Goal: Information Seeking & Learning: Check status

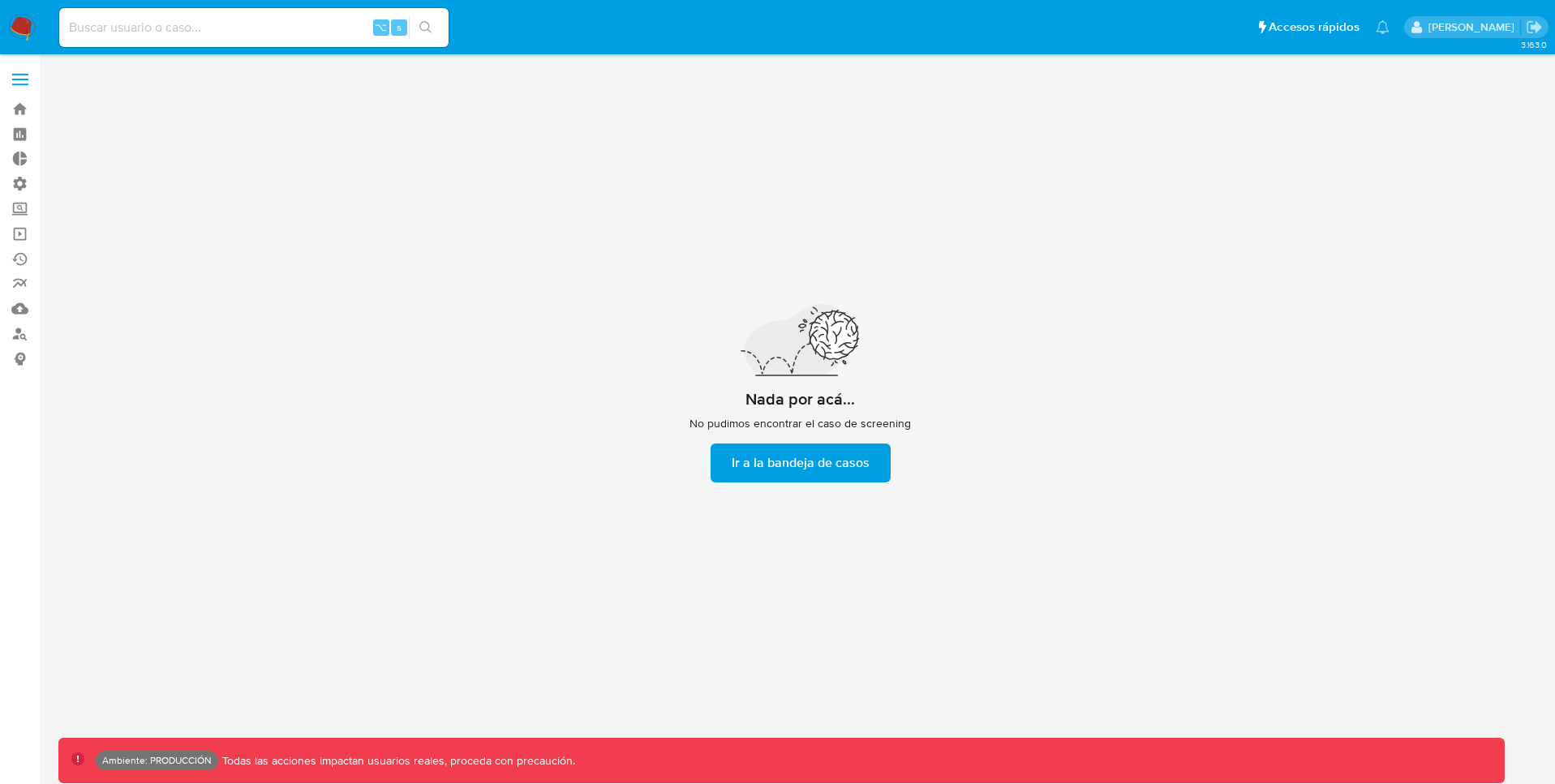
scroll to position [58, 0]
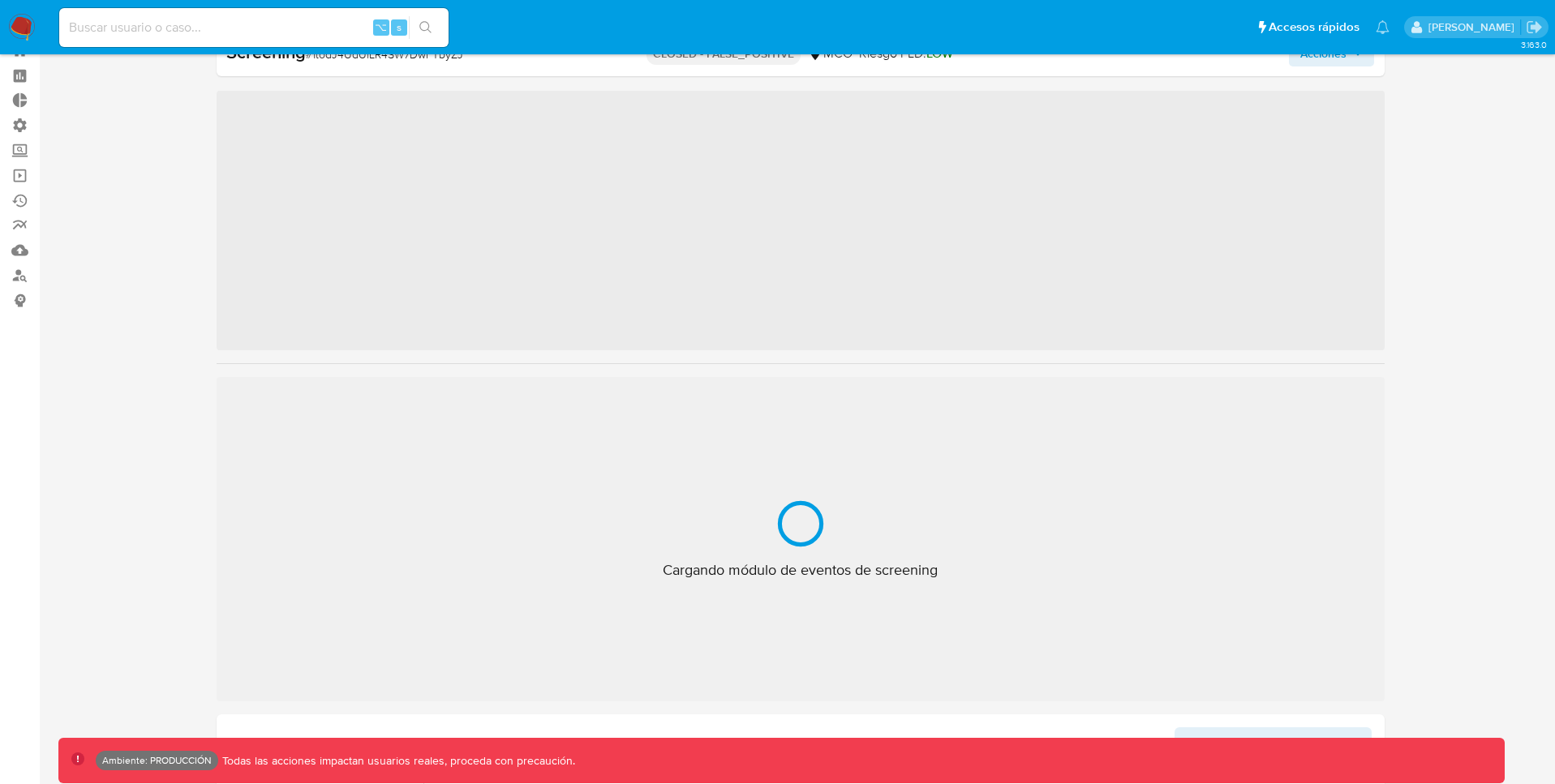
scroll to position [802, 0]
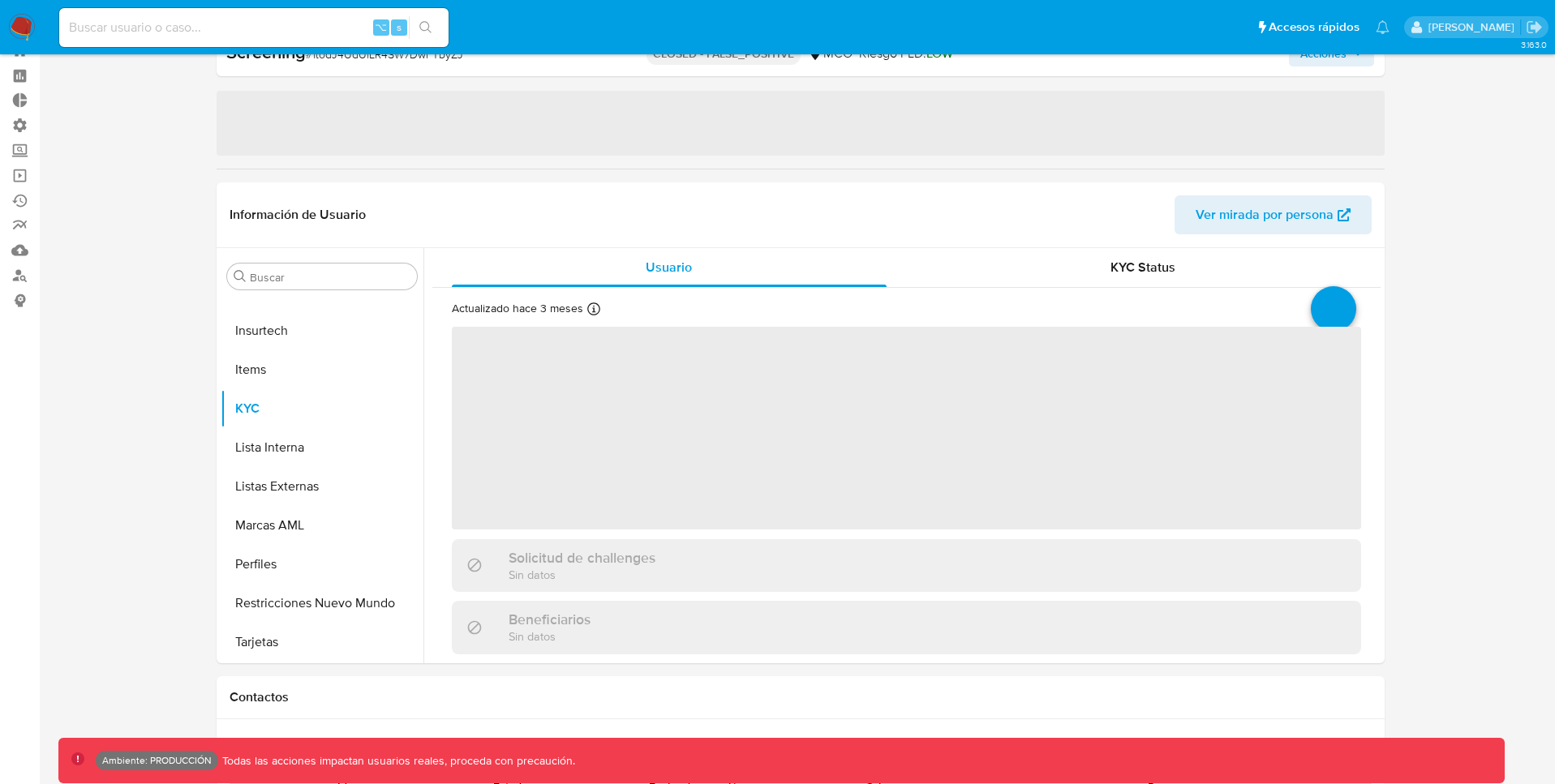
select select "10"
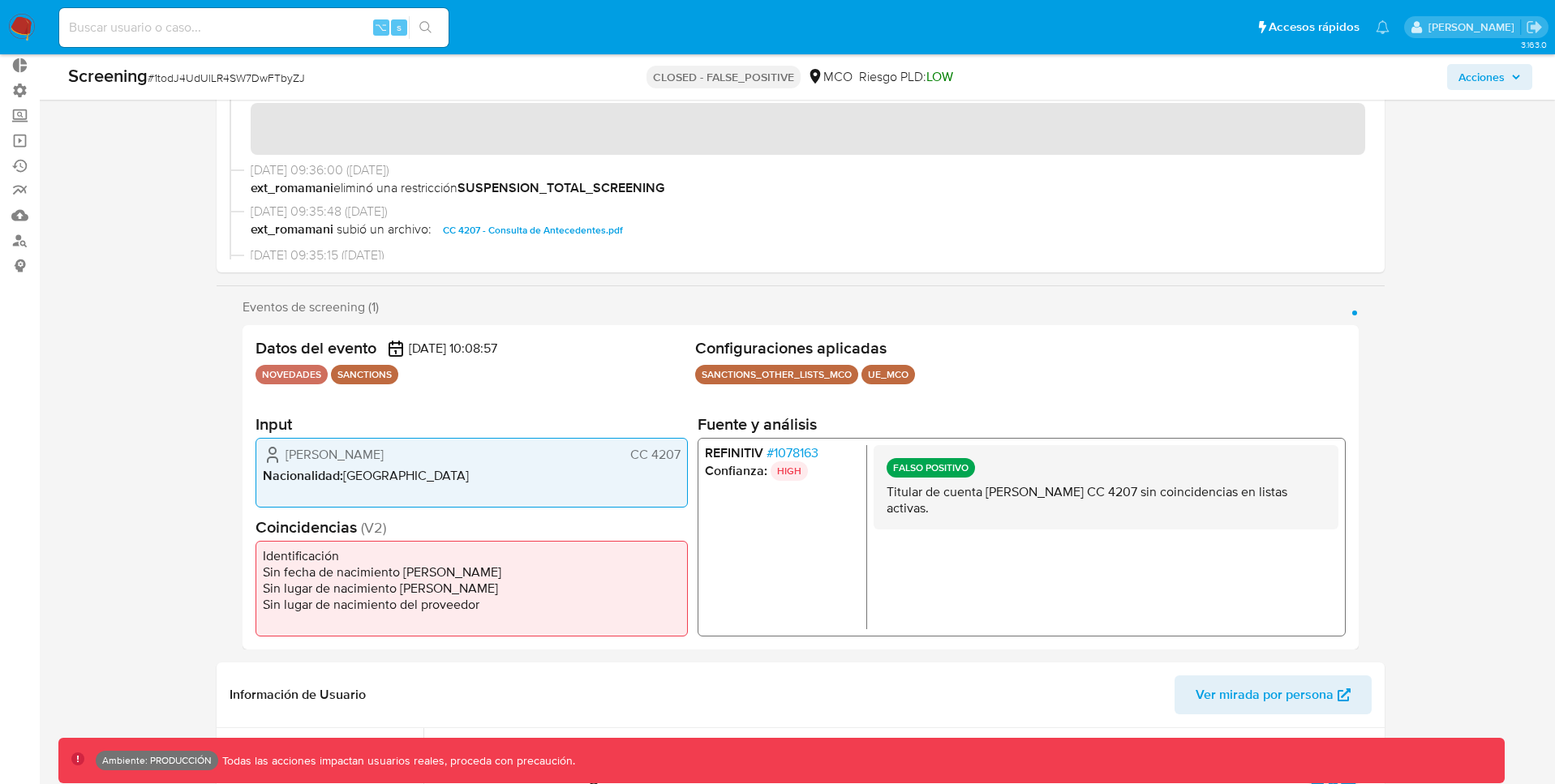
scroll to position [99, 0]
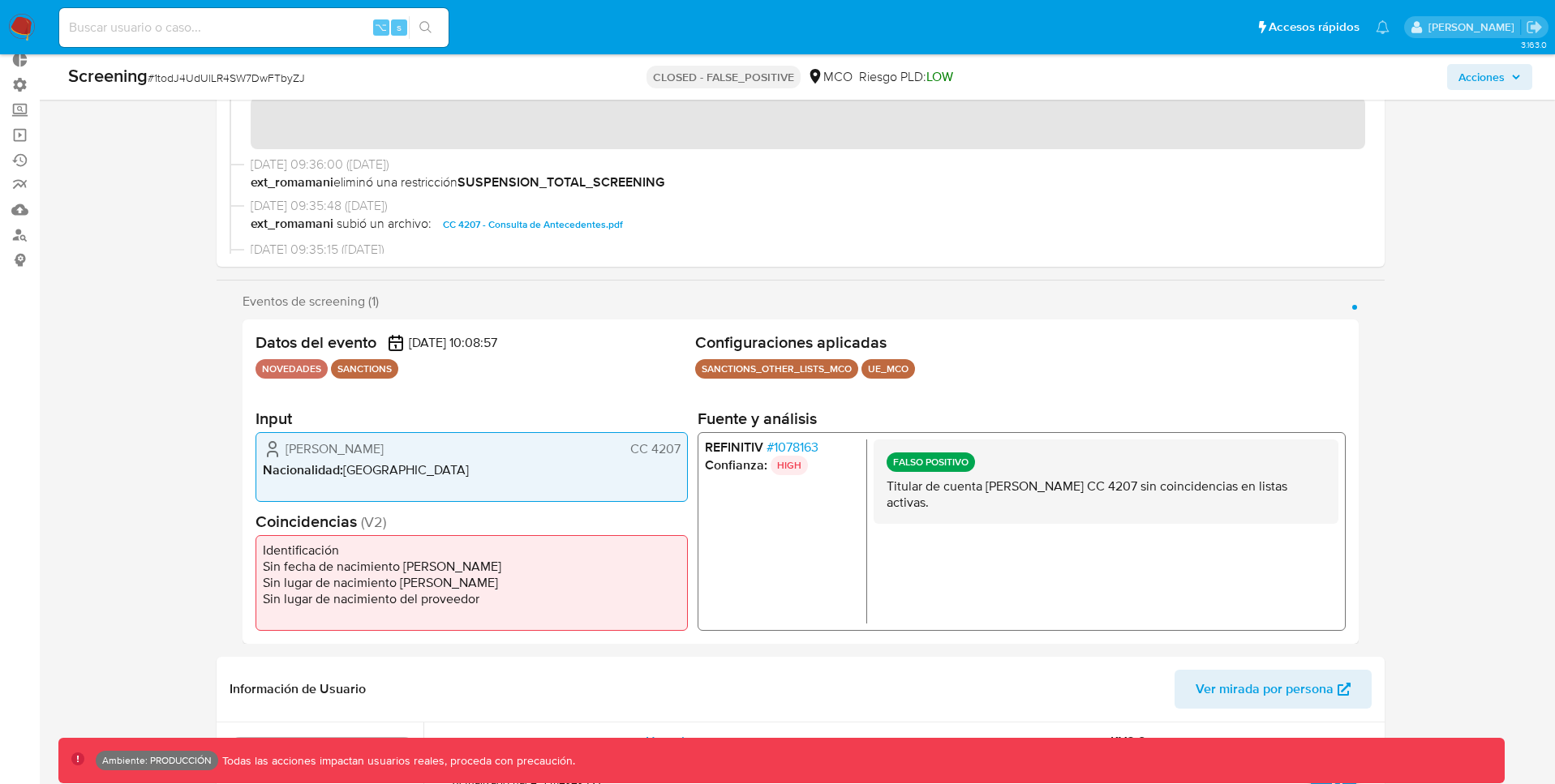
click at [795, 441] on span "# 1078163" at bounding box center [791, 448] width 52 height 16
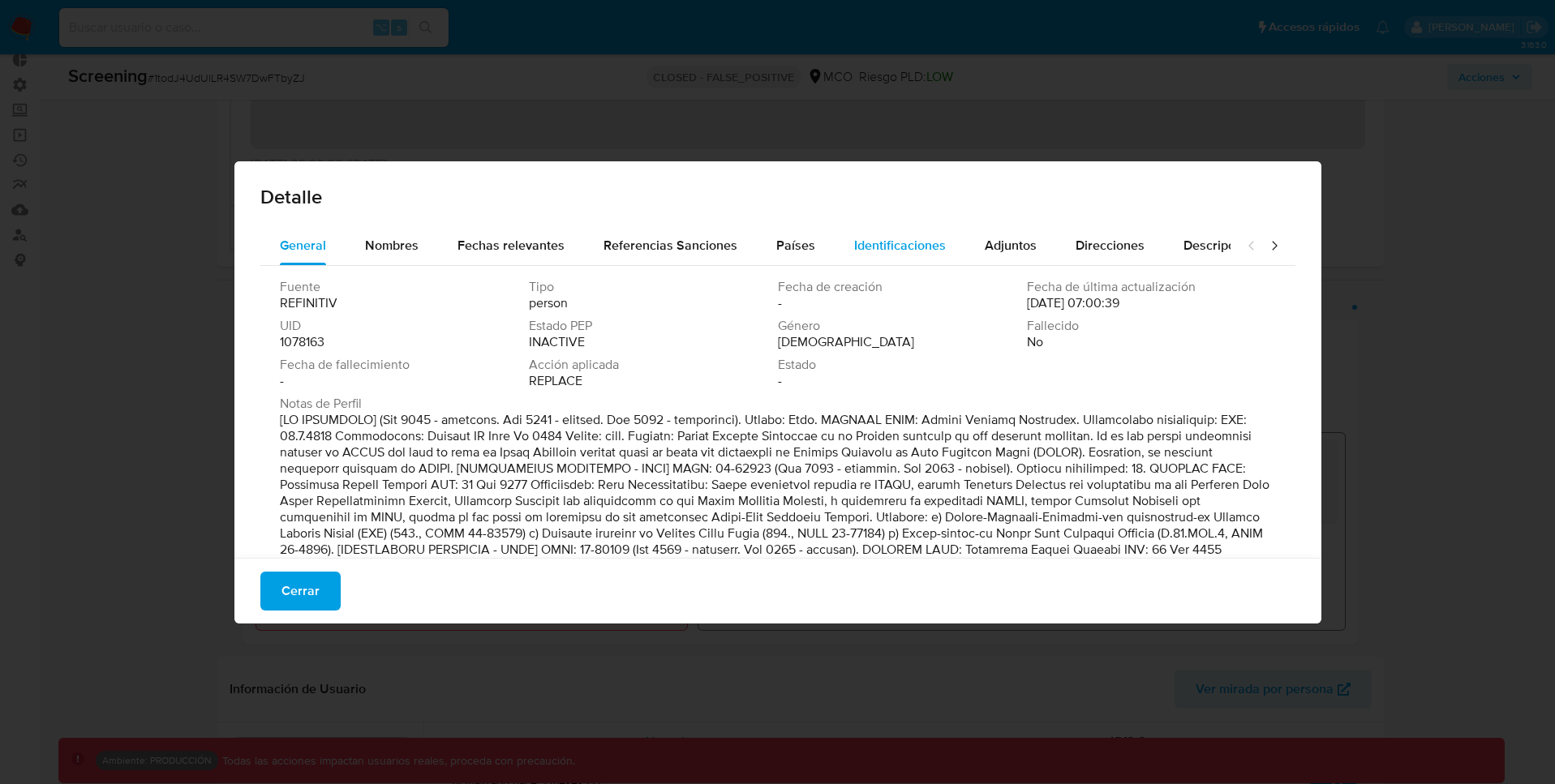
click at [871, 253] on span "Identificaciones" at bounding box center [900, 245] width 92 height 19
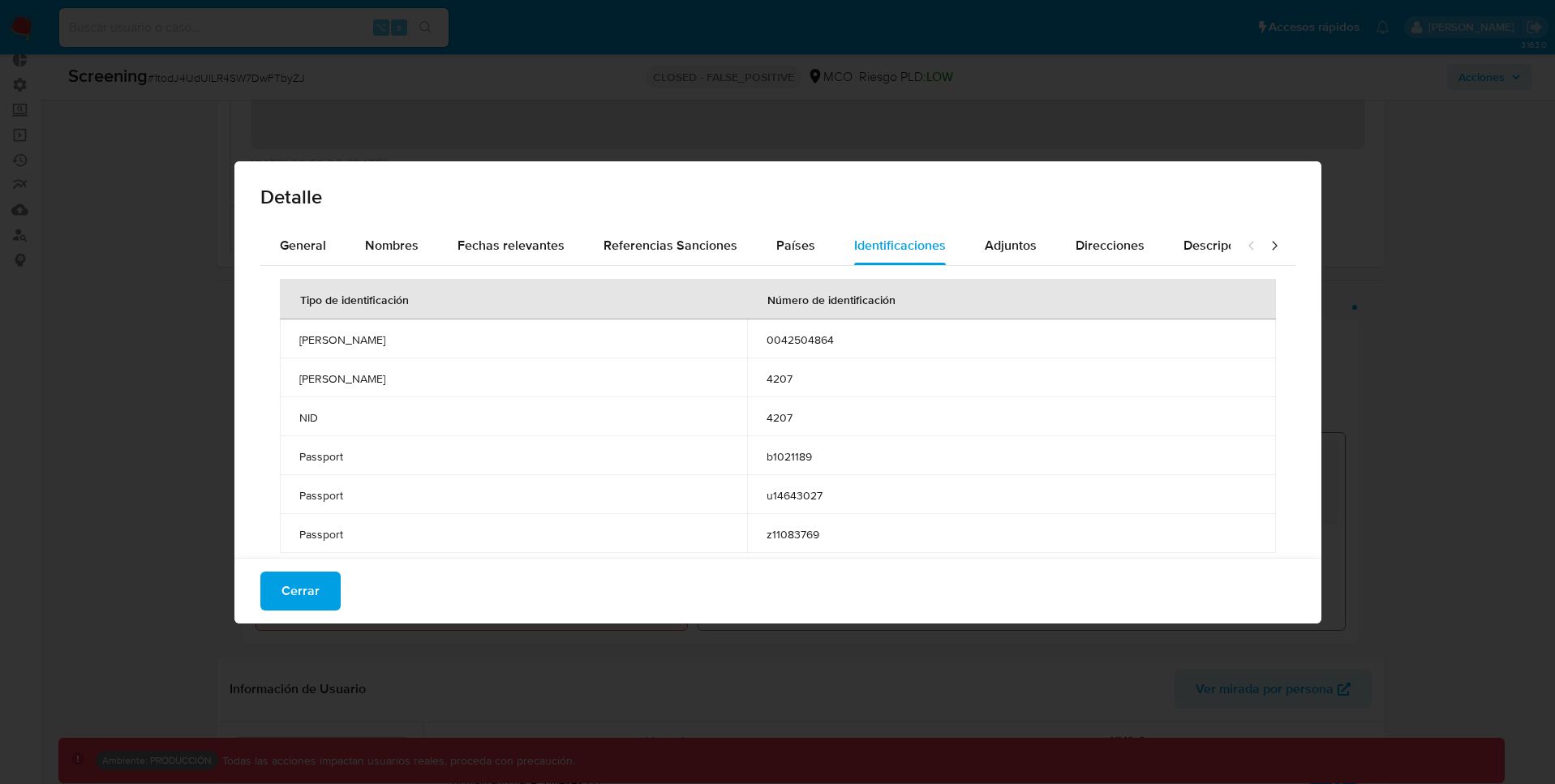
drag, startPoint x: 283, startPoint y: 373, endPoint x: 339, endPoint y: 379, distance: 56.3
click at [339, 379] on td "[PERSON_NAME]" at bounding box center [513, 378] width 467 height 39
click at [344, 407] on td "NID" at bounding box center [513, 416] width 467 height 39
drag, startPoint x: 292, startPoint y: 420, endPoint x: 340, endPoint y: 420, distance: 48.0
click at [340, 420] on td "NID" at bounding box center [513, 416] width 467 height 39
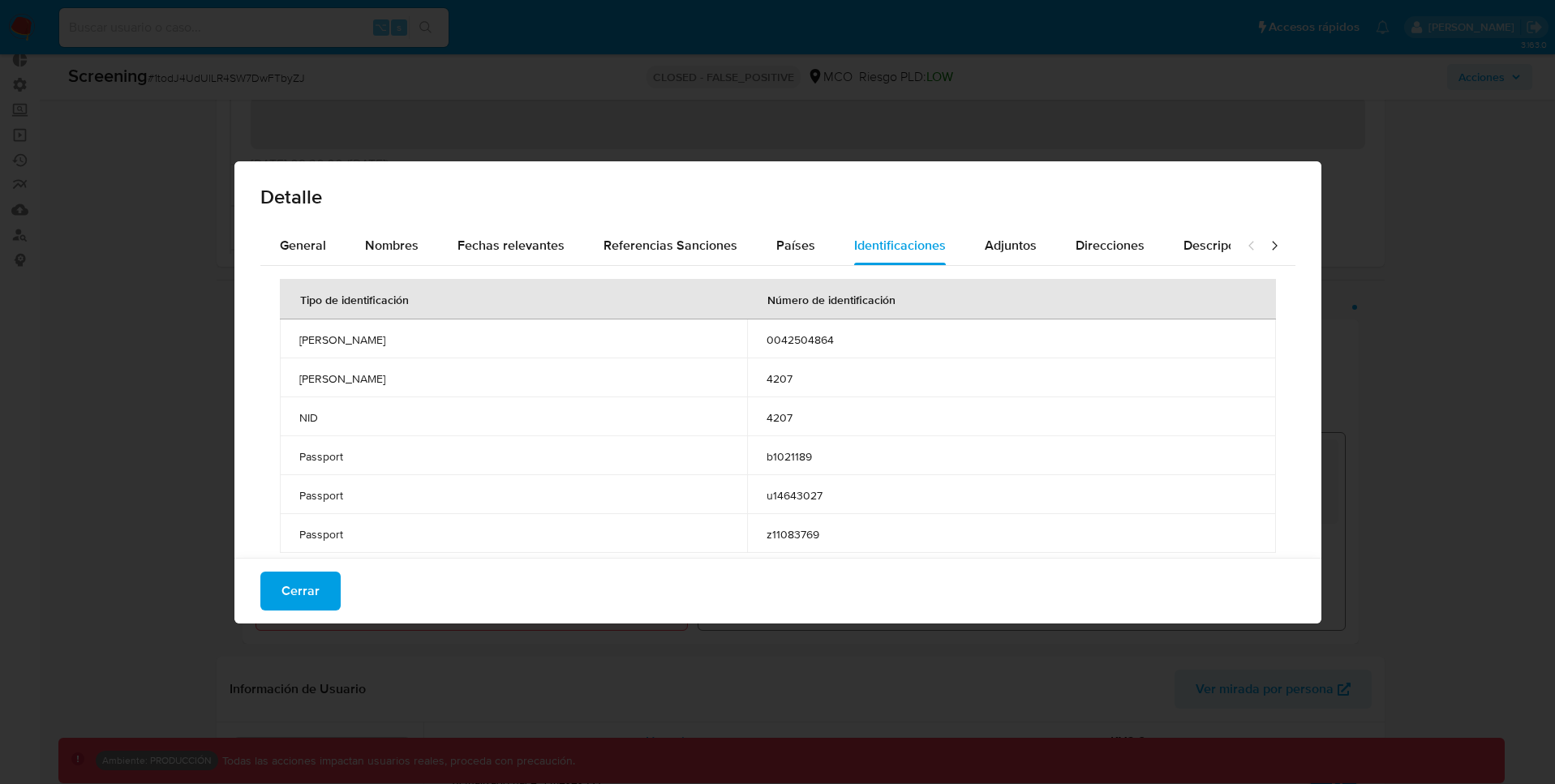
click at [223, 398] on div "Detalle General Nombres Fechas relevantes Referencias Sanciones Países Identifi…" at bounding box center [777, 392] width 1555 height 784
click at [312, 601] on span "Cerrar" at bounding box center [301, 591] width 38 height 36
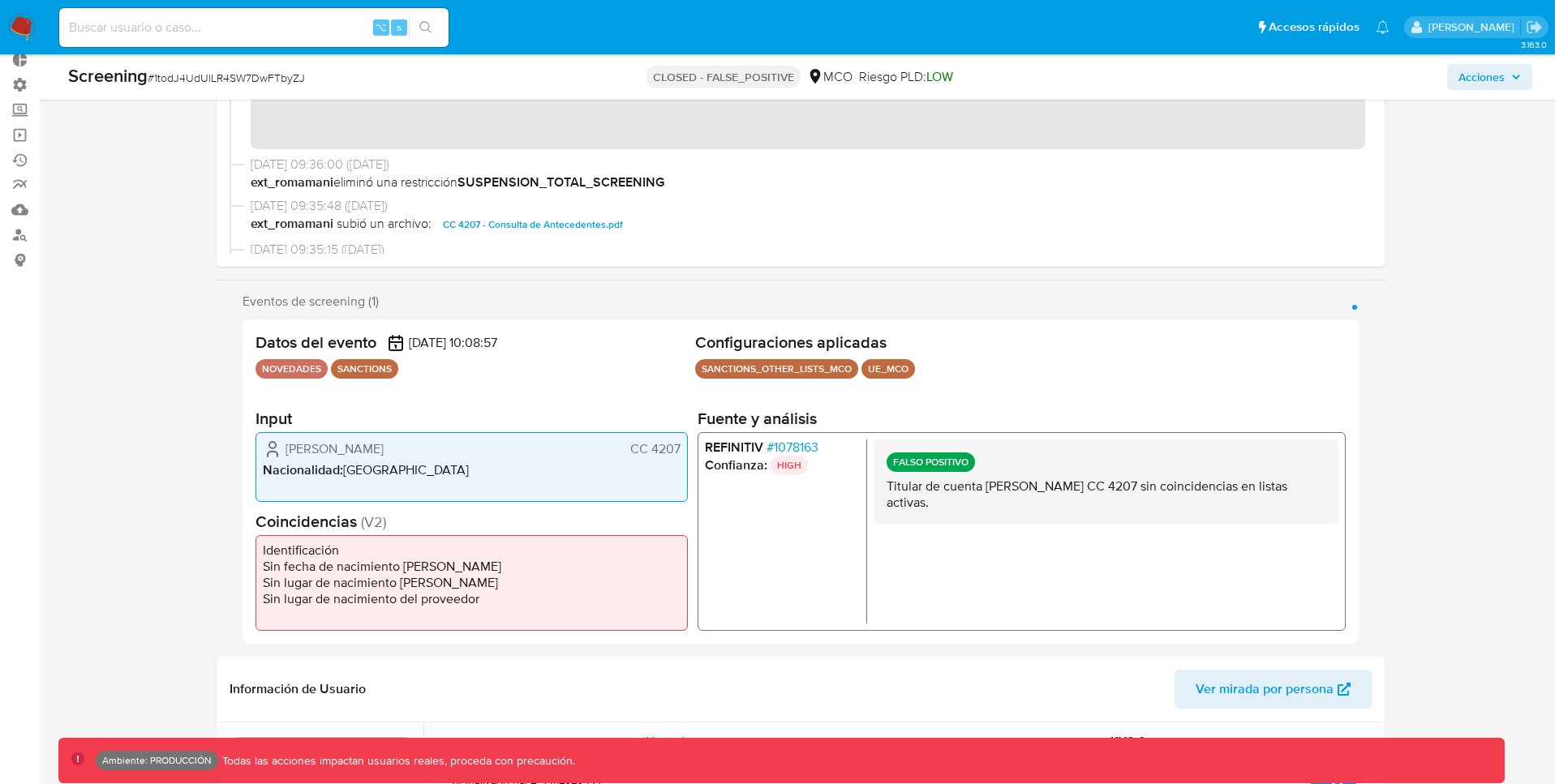
click at [638, 441] on span "CC 4207" at bounding box center [654, 449] width 50 height 16
click at [799, 447] on span "# 1078163" at bounding box center [791, 448] width 52 height 16
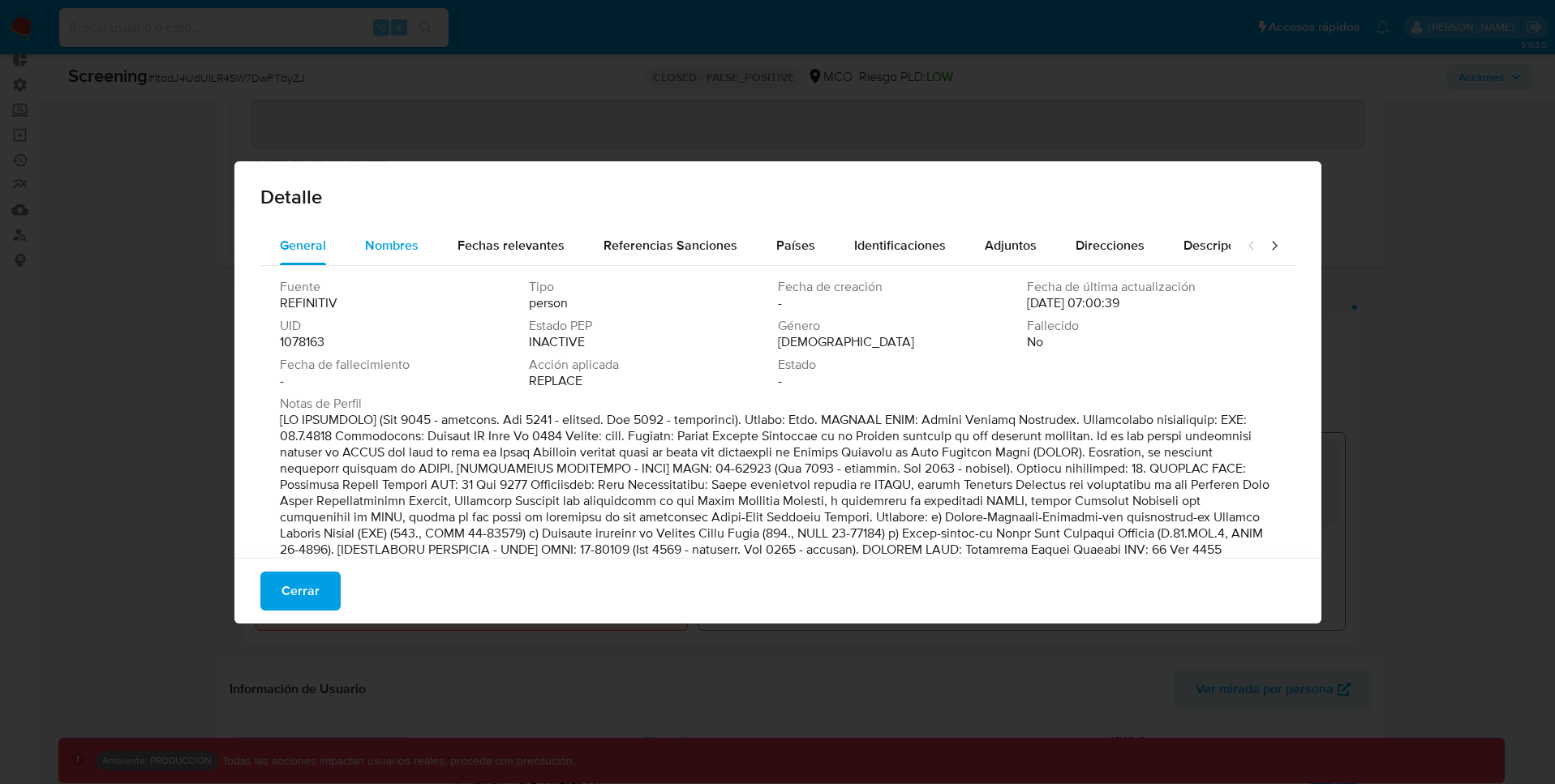
click at [396, 240] on span "Nombres" at bounding box center [392, 245] width 54 height 19
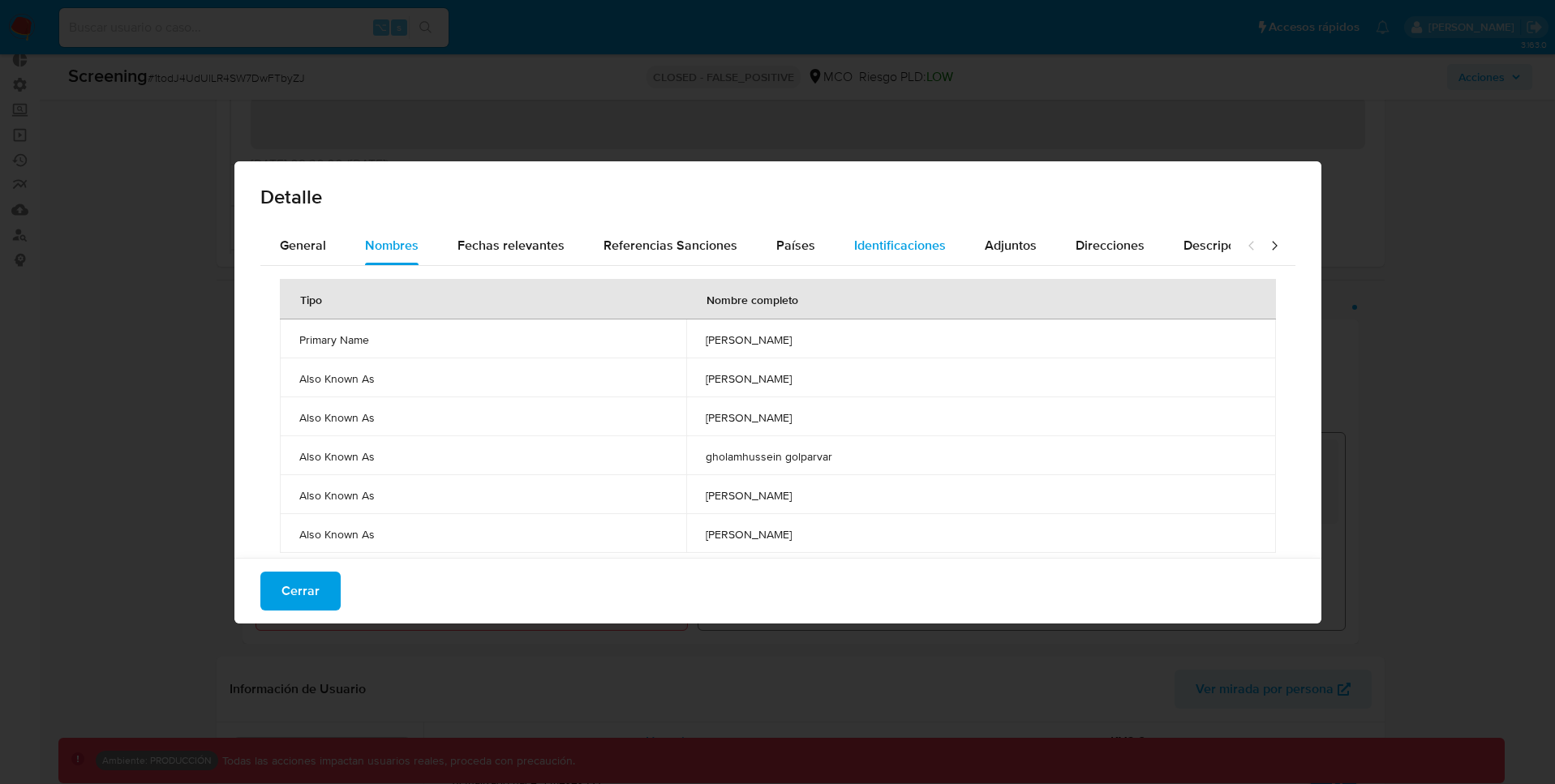
click at [877, 257] on div "Identificaciones" at bounding box center [900, 245] width 92 height 39
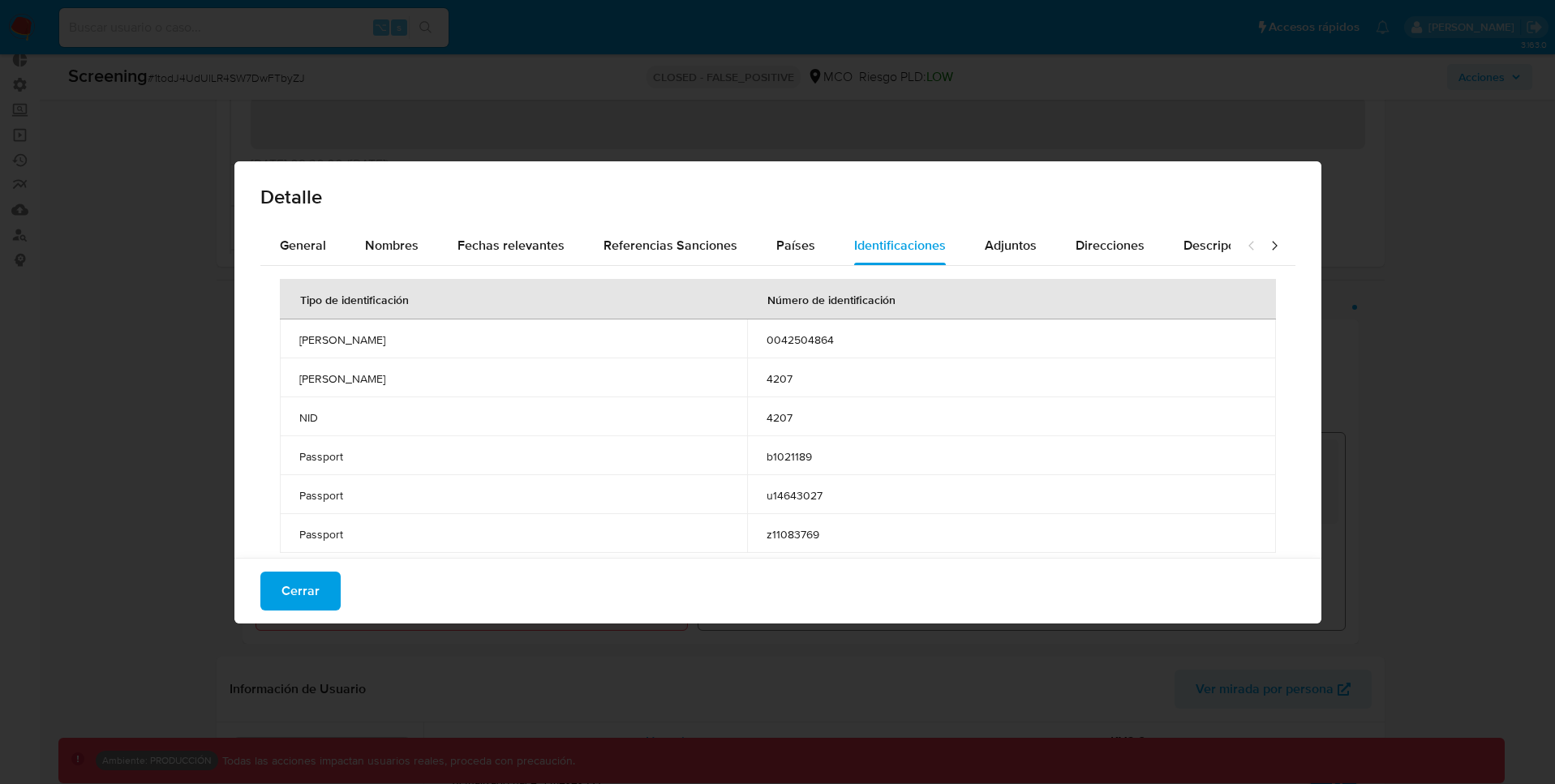
drag, startPoint x: 293, startPoint y: 413, endPoint x: 876, endPoint y: 416, distance: 583.0
click at [876, 416] on tr "NID 4207" at bounding box center [778, 416] width 996 height 39
click at [311, 413] on span "NID" at bounding box center [513, 417] width 428 height 14
click at [315, 386] on td "[PERSON_NAME]" at bounding box center [513, 378] width 467 height 39
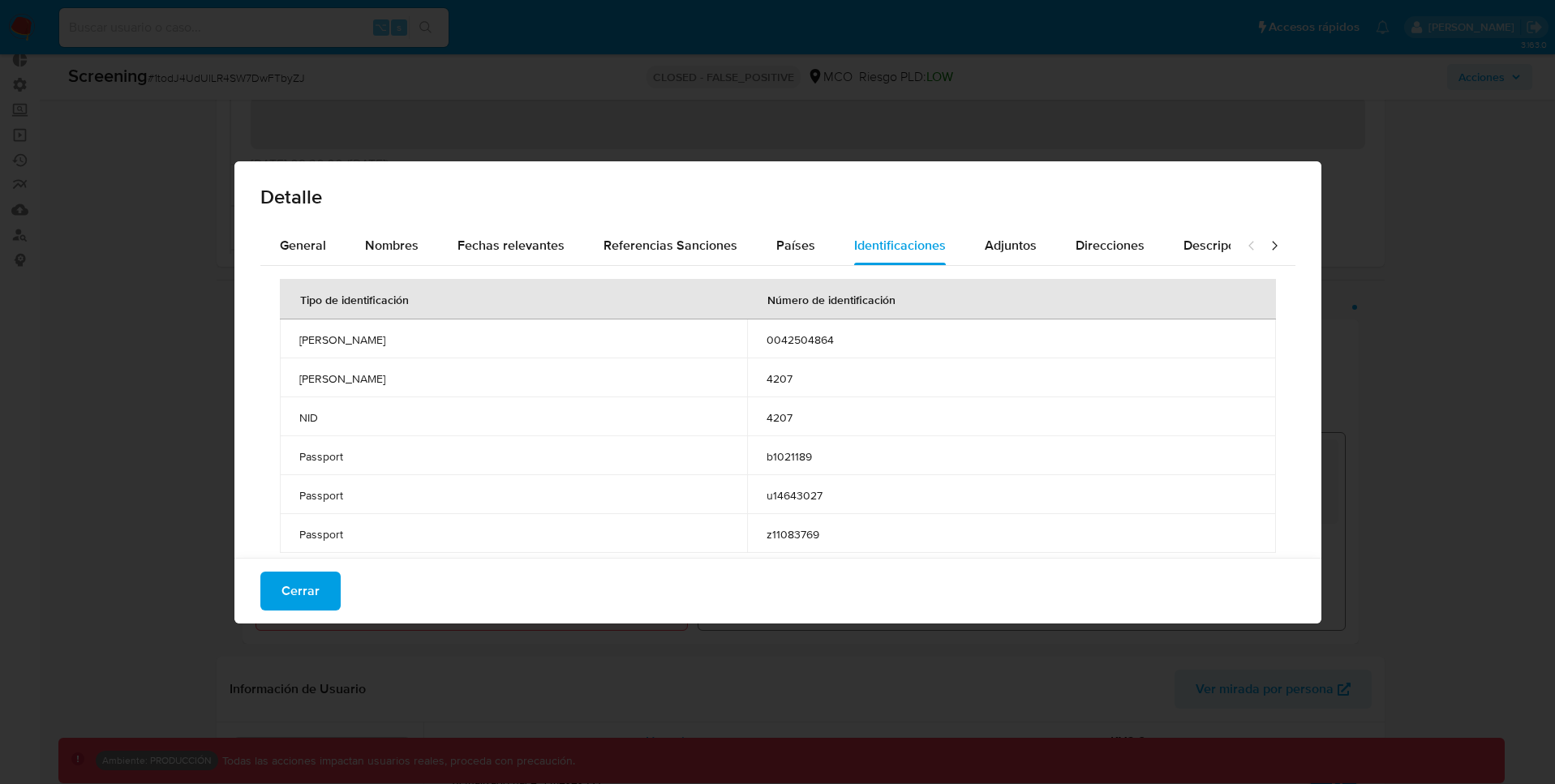
click at [315, 386] on td "[PERSON_NAME]" at bounding box center [513, 378] width 467 height 39
click at [315, 378] on span "[PERSON_NAME]" at bounding box center [513, 379] width 428 height 14
